Goal: Task Accomplishment & Management: Manage account settings

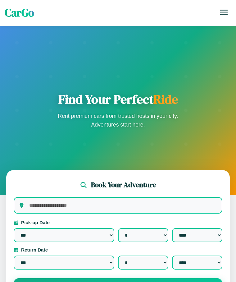
select select "*"
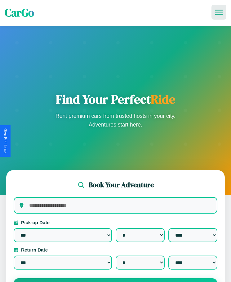
click at [219, 12] on icon at bounding box center [219, 12] width 7 height 5
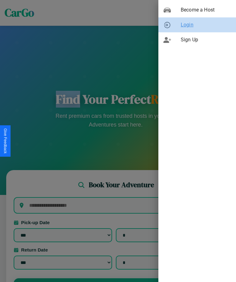
click at [197, 25] on span "Login" at bounding box center [206, 24] width 50 height 7
